Goal: Information Seeking & Learning: Compare options

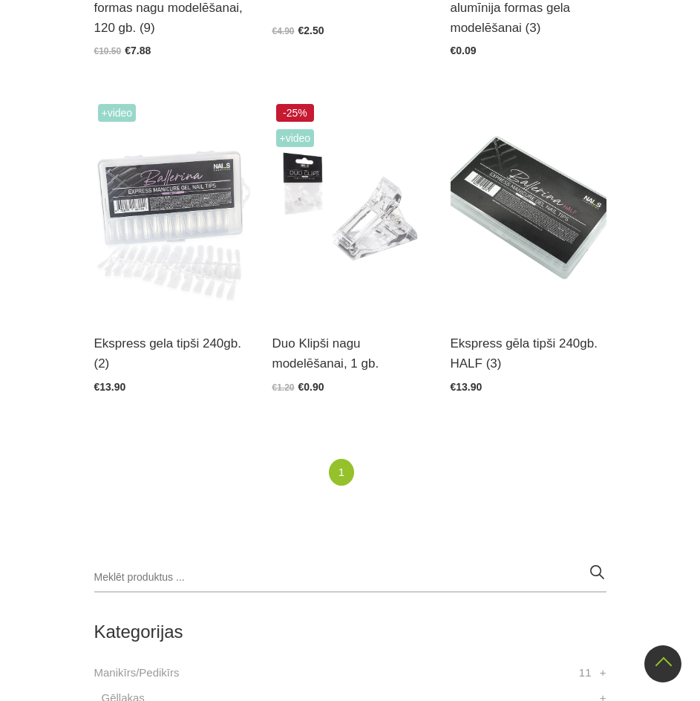
scroll to position [742, 0]
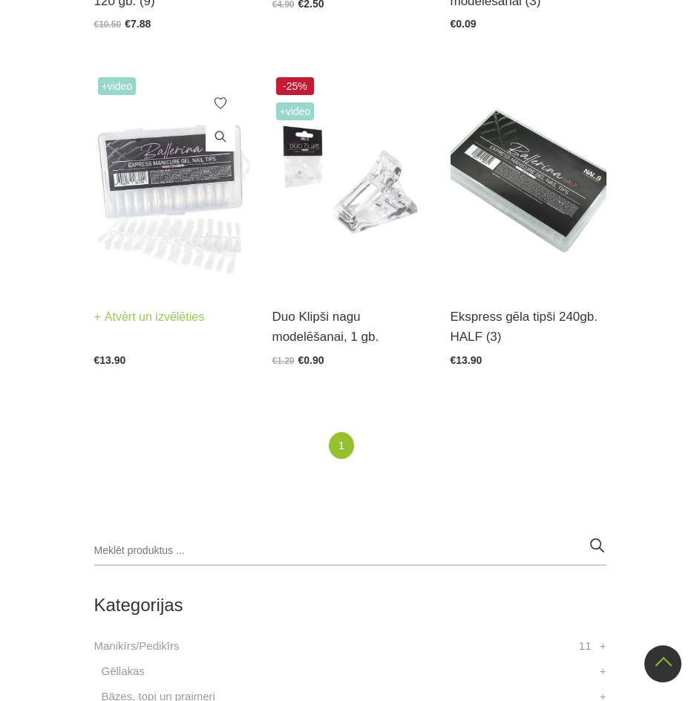
click at [167, 179] on img at bounding box center [172, 180] width 156 height 215
click at [538, 164] on img at bounding box center [529, 180] width 156 height 215
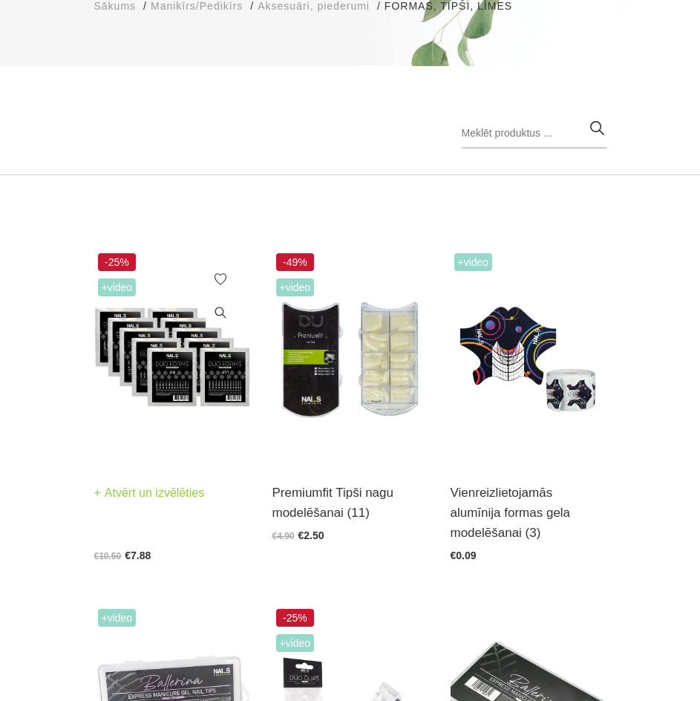
scroll to position [223, 0]
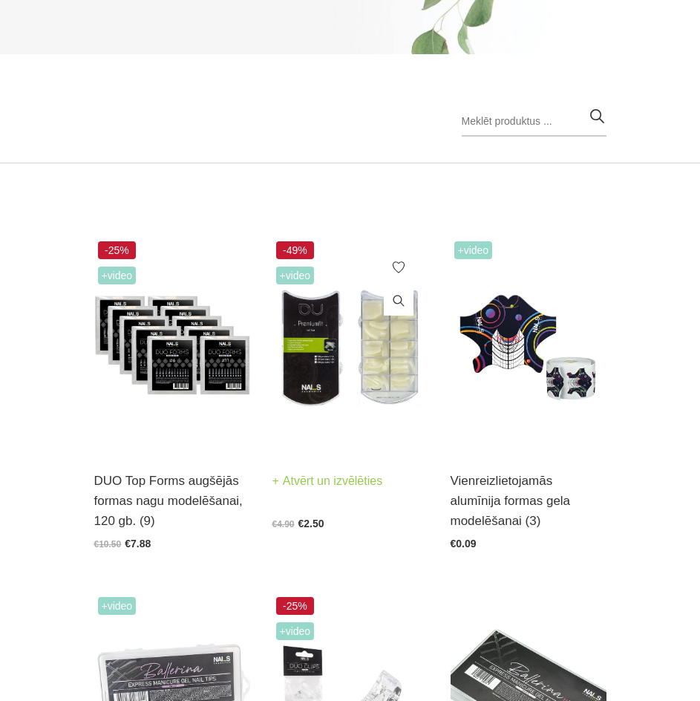
click at [355, 402] on img at bounding box center [350, 345] width 156 height 215
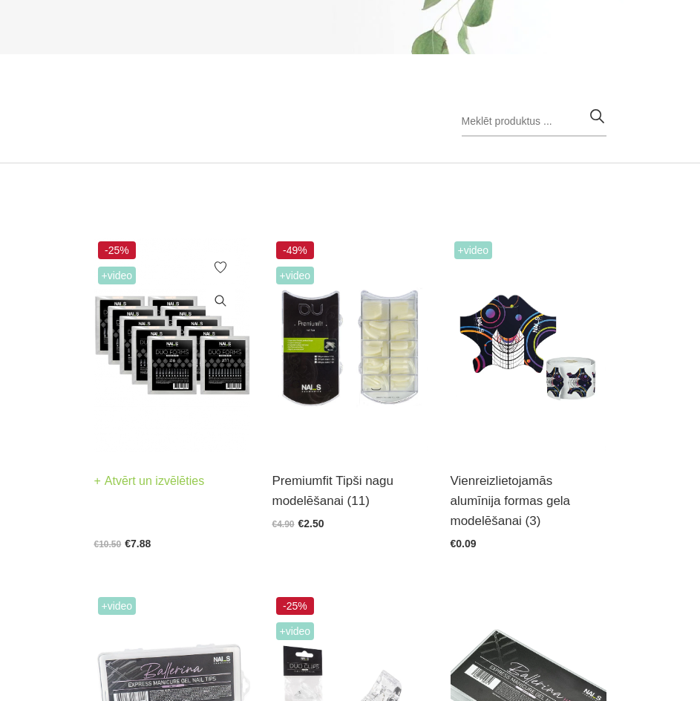
click at [150, 376] on img at bounding box center [172, 345] width 156 height 215
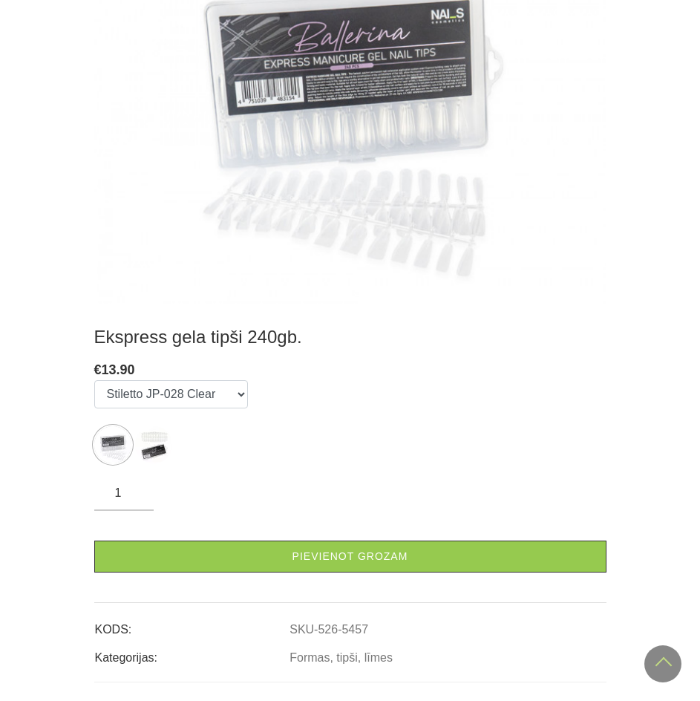
scroll to position [445, 0]
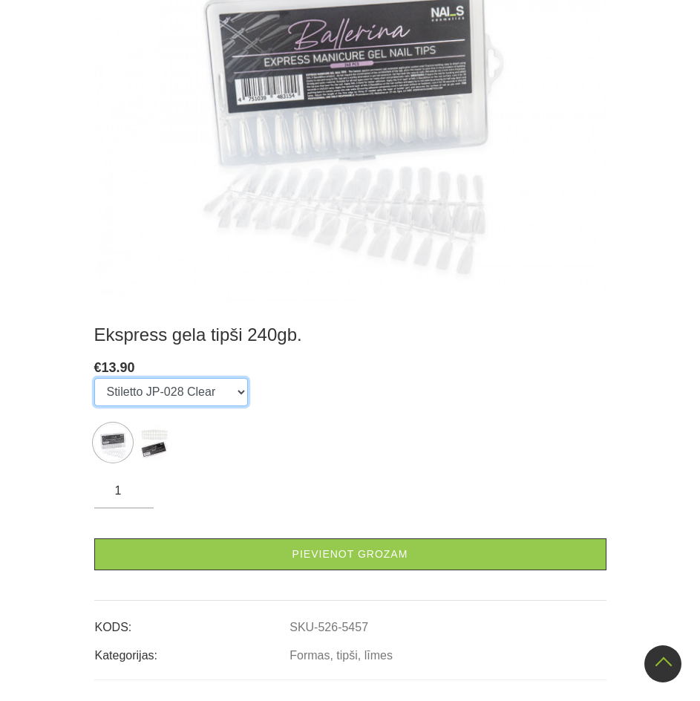
click at [220, 394] on select "Stiletto JP-028 Clear Stiletto JP-028 Natural" at bounding box center [171, 392] width 154 height 28
select select "5638"
click at [94, 378] on select "Stiletto JP-028 Clear Stiletto JP-028 Natural" at bounding box center [171, 392] width 154 height 28
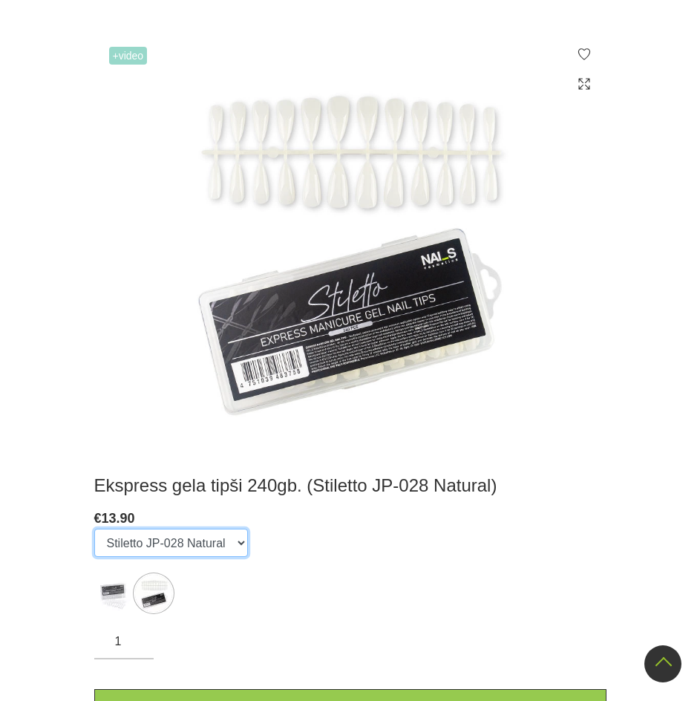
scroll to position [297, 0]
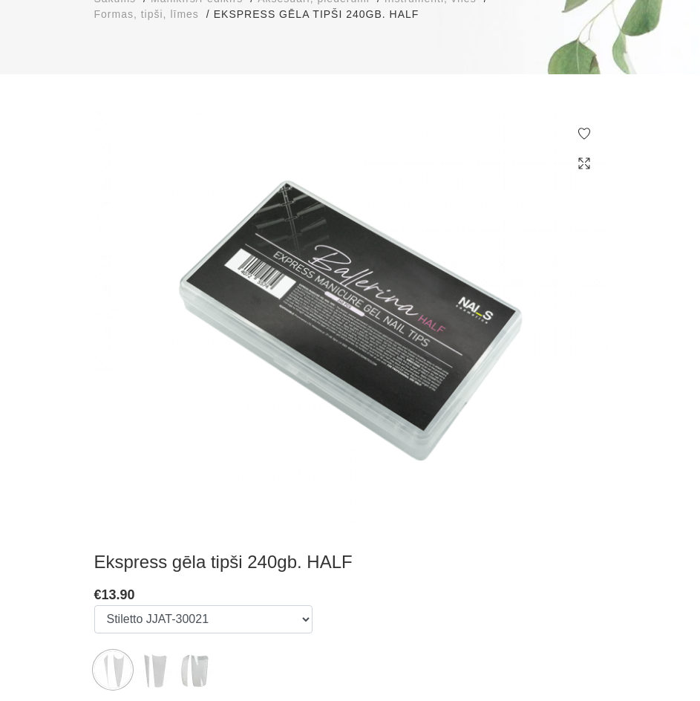
scroll to position [297, 0]
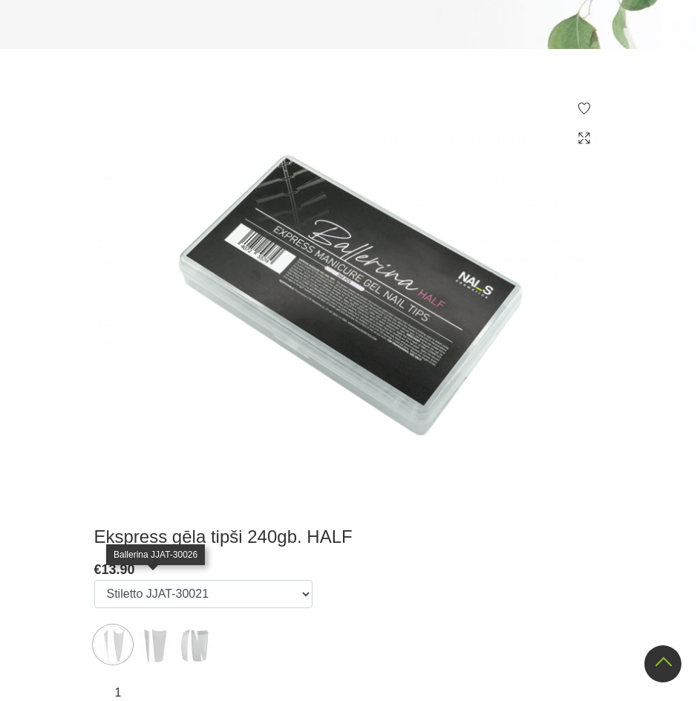
click at [157, 626] on img at bounding box center [153, 644] width 37 height 37
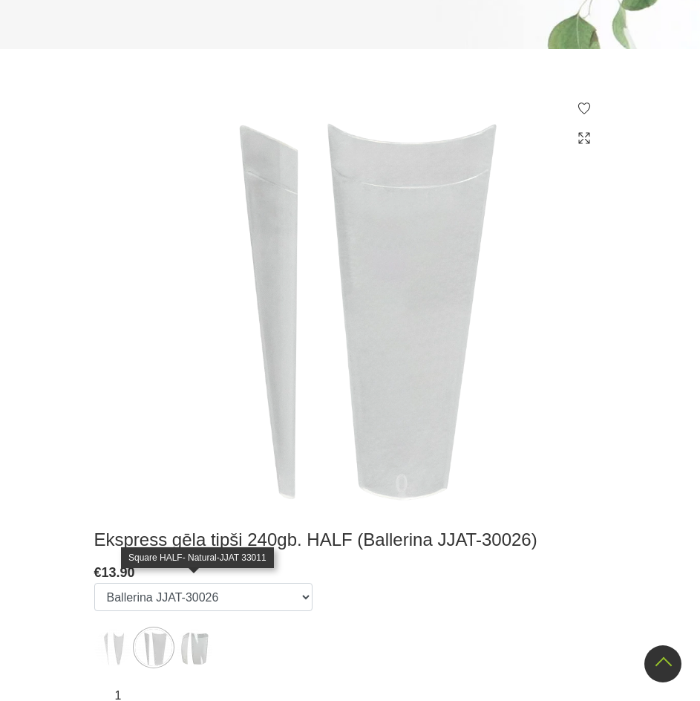
click at [187, 629] on img at bounding box center [194, 647] width 37 height 37
select select "6371"
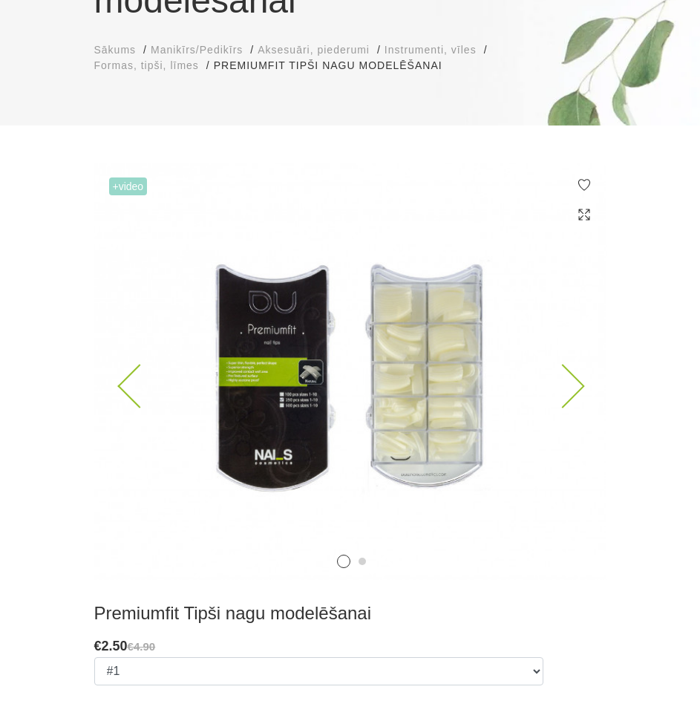
scroll to position [223, 0]
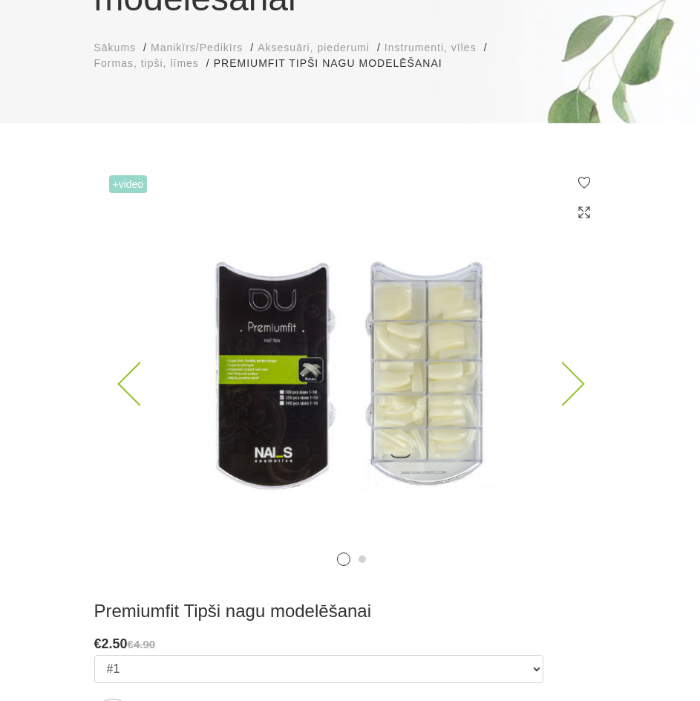
click at [582, 387] on img at bounding box center [350, 368] width 512 height 417
click at [575, 373] on img at bounding box center [350, 368] width 512 height 417
click at [572, 384] on icon at bounding box center [562, 383] width 44 height 44
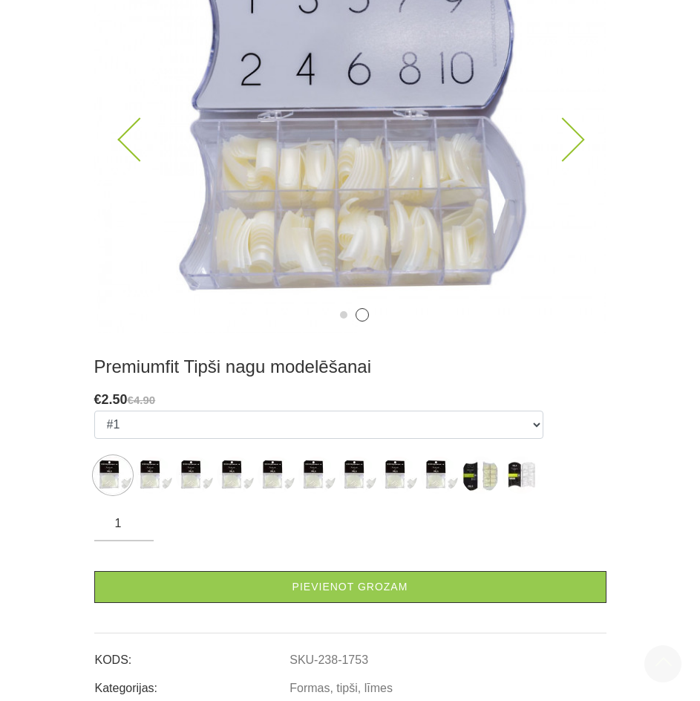
scroll to position [594, 0]
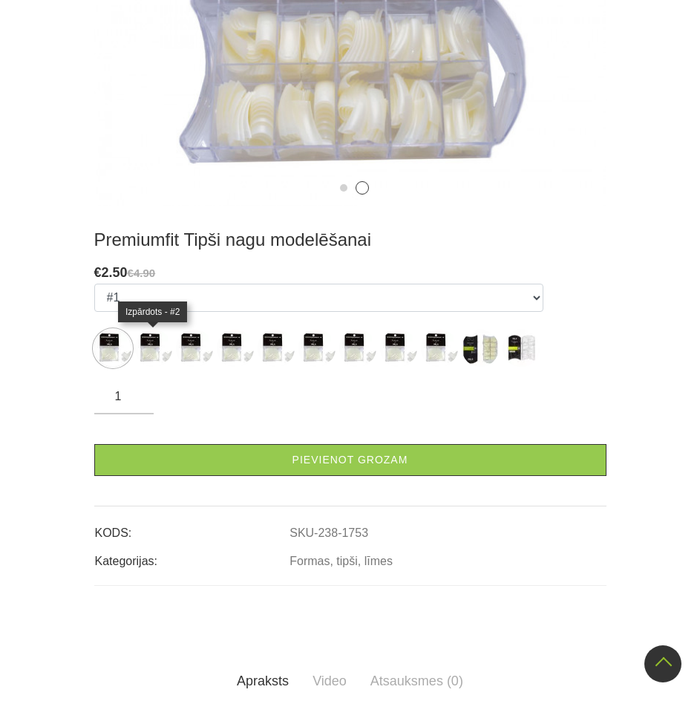
click at [148, 336] on img at bounding box center [153, 348] width 37 height 37
select select "1754"
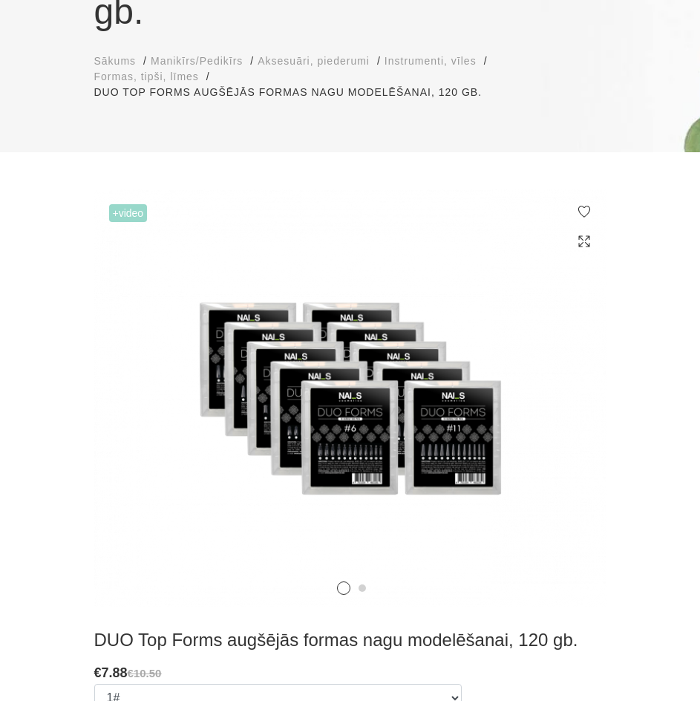
scroll to position [297, 0]
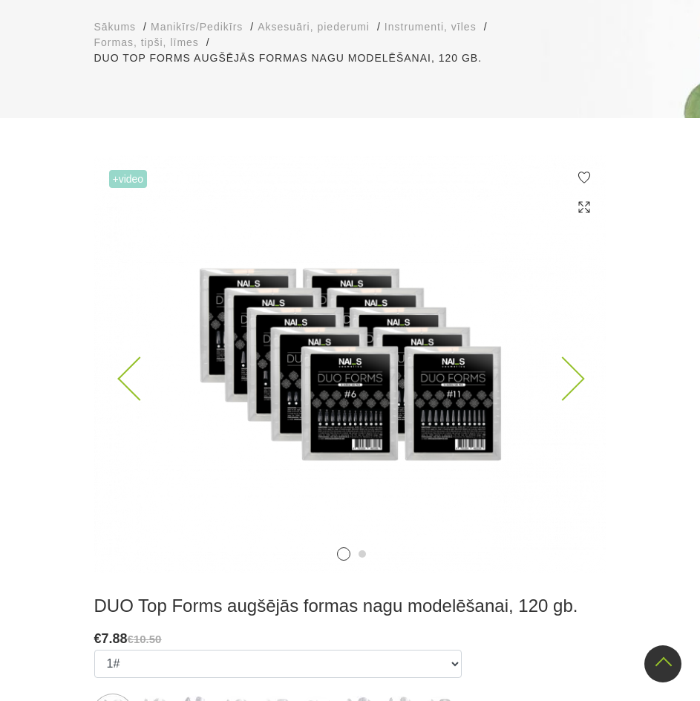
click at [565, 356] on icon at bounding box center [562, 378] width 44 height 44
click at [149, 696] on img at bounding box center [153, 714] width 37 height 37
select select "3924"
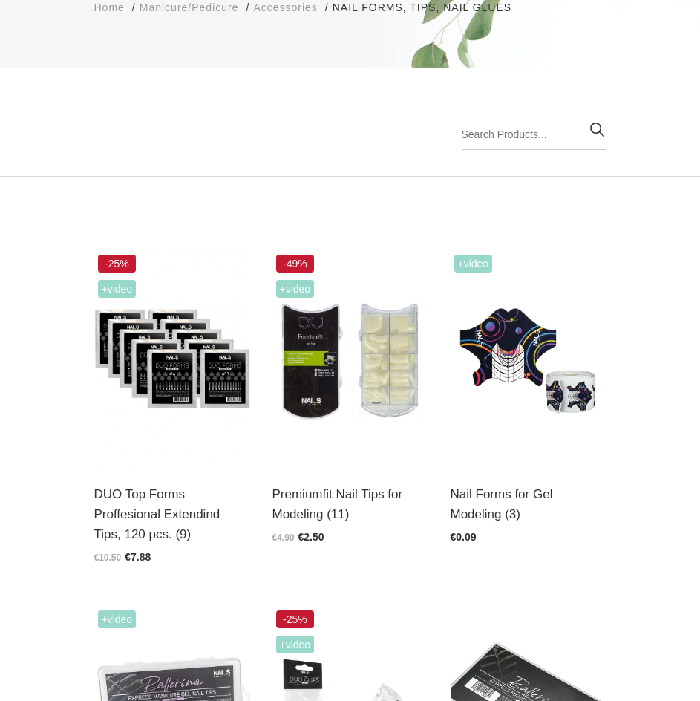
scroll to position [223, 0]
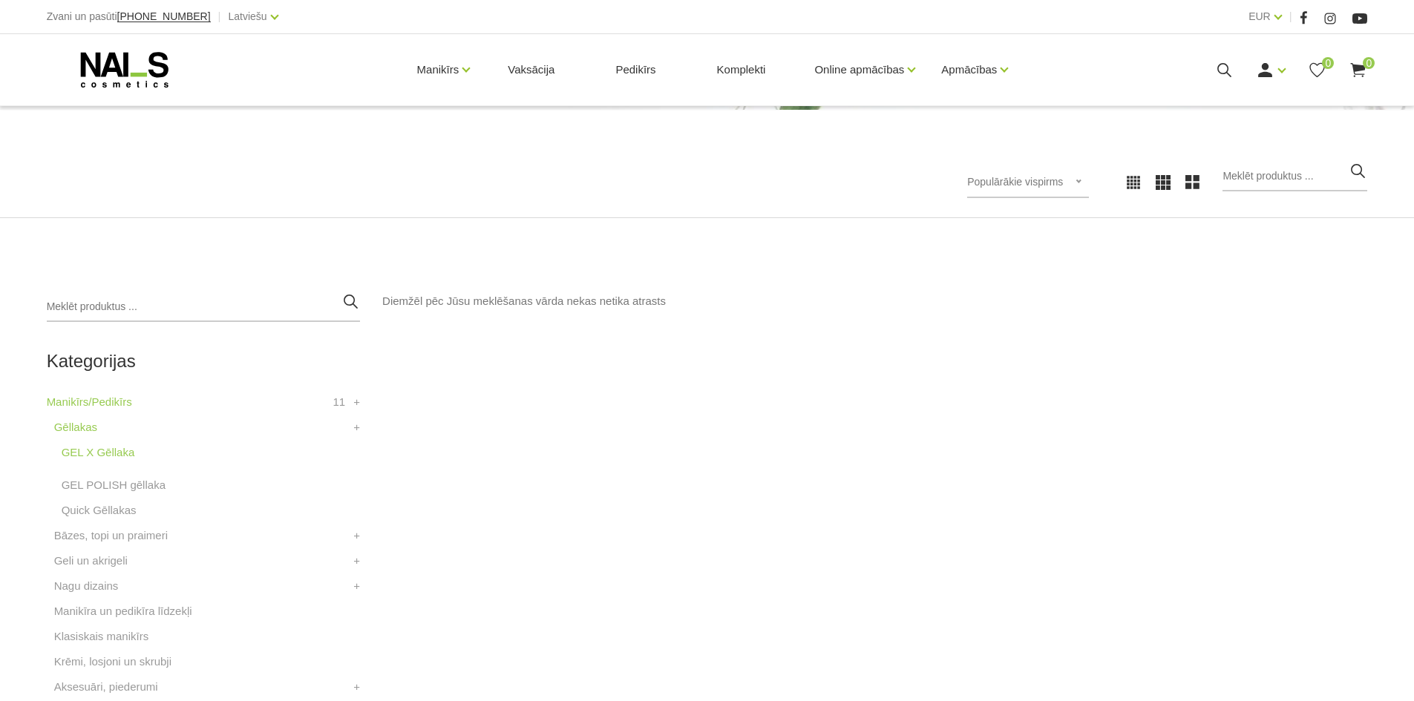
scroll to position [223, 0]
